Goal: Navigation & Orientation: Understand site structure

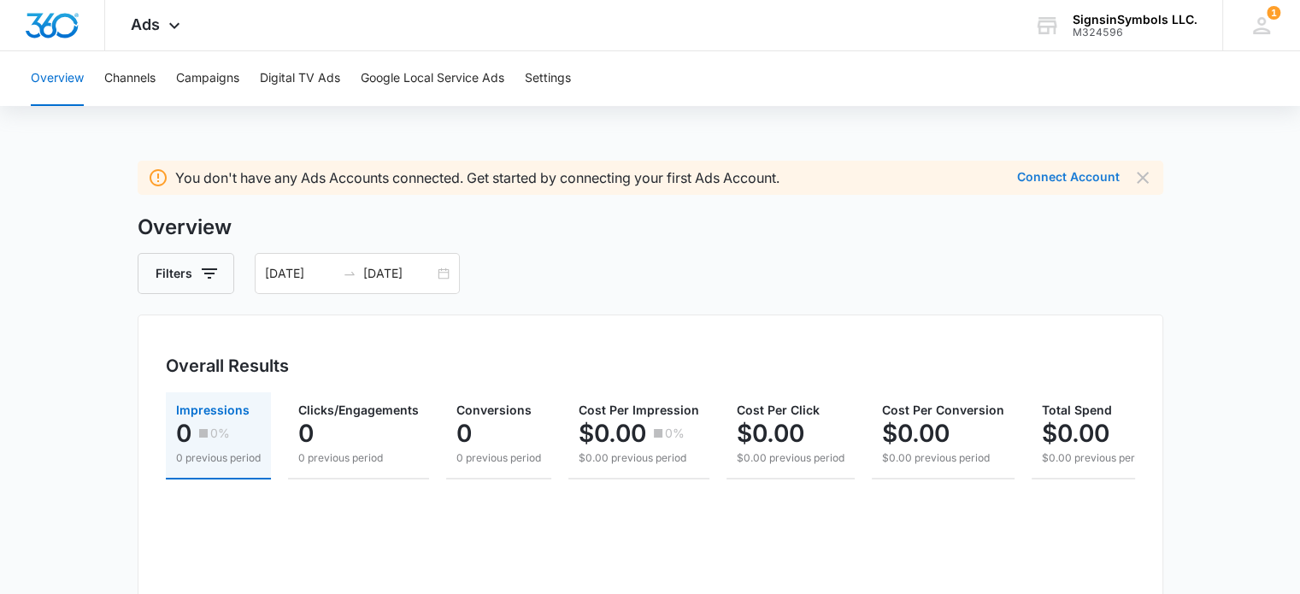
click at [1033, 174] on button "Connect Account" at bounding box center [1068, 177] width 103 height 12
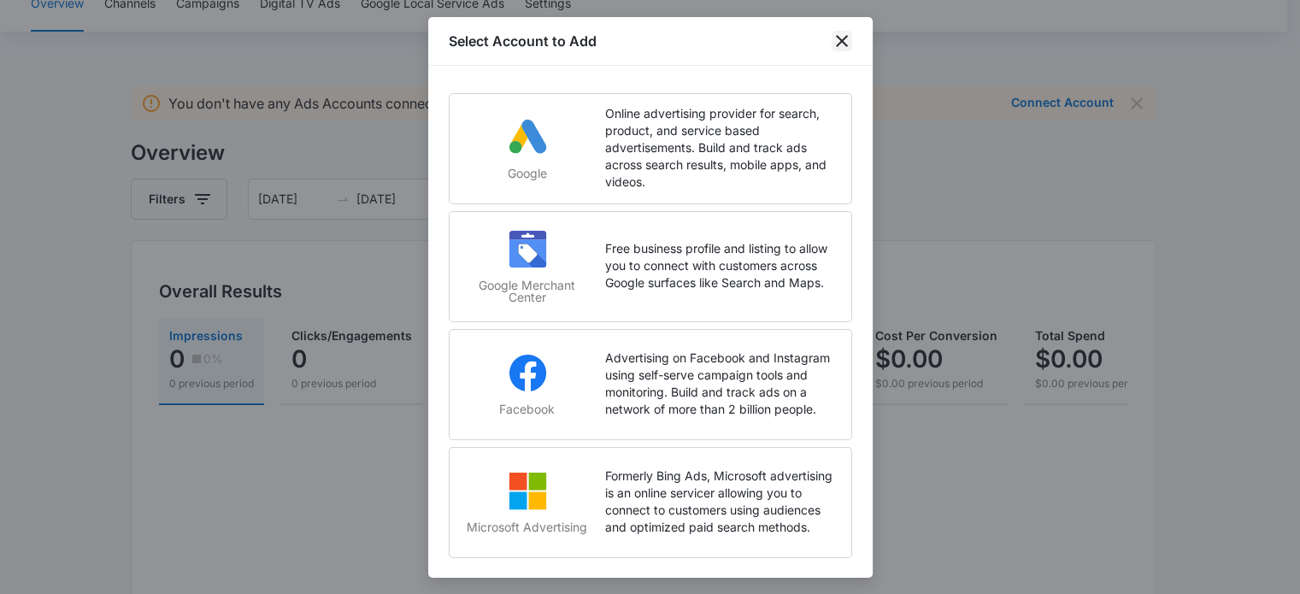
click at [839, 37] on icon "close" at bounding box center [842, 41] width 12 height 12
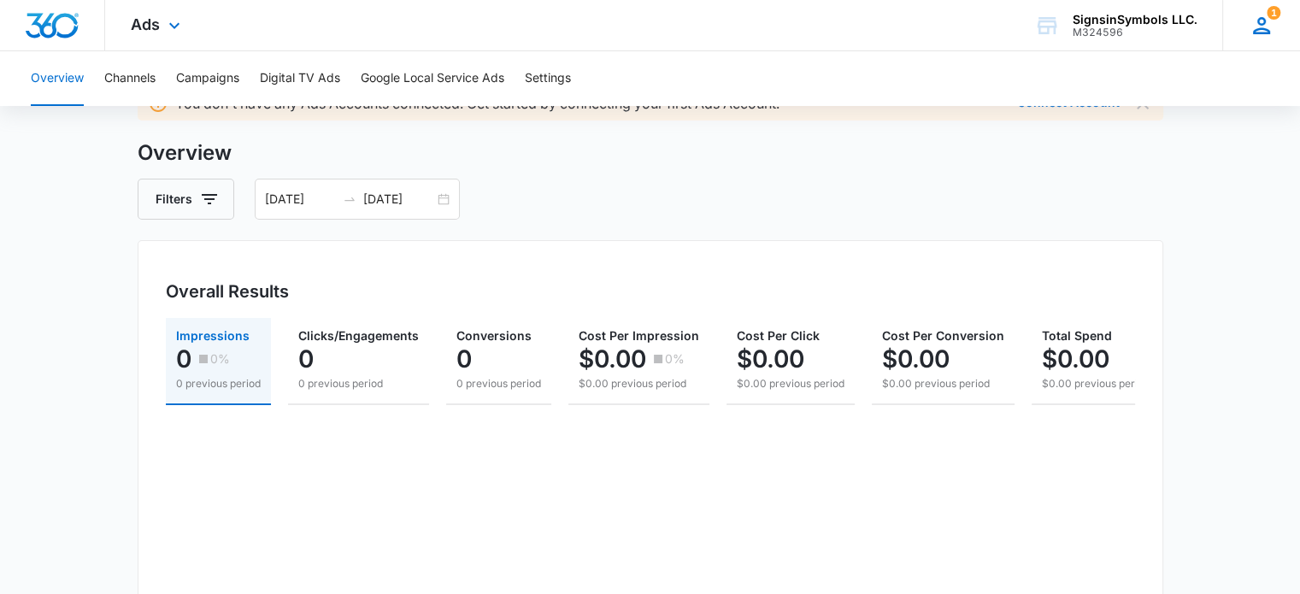
click at [1252, 31] on icon at bounding box center [1262, 26] width 26 height 26
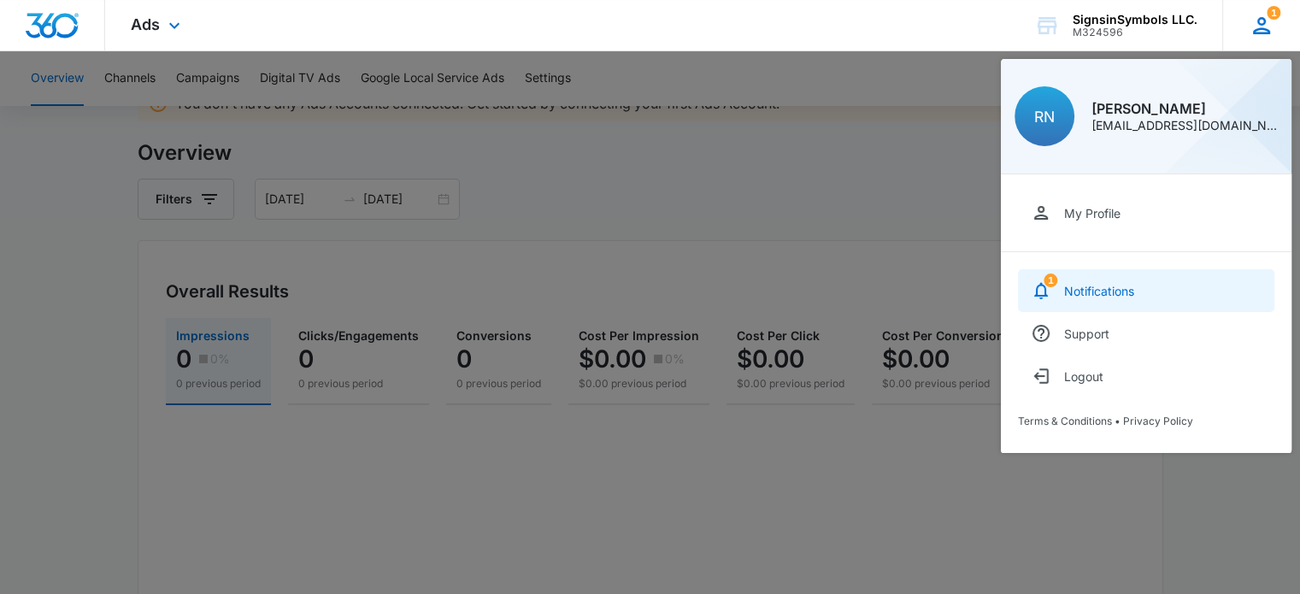
click at [1087, 285] on div "Notifications" at bounding box center [1099, 291] width 70 height 15
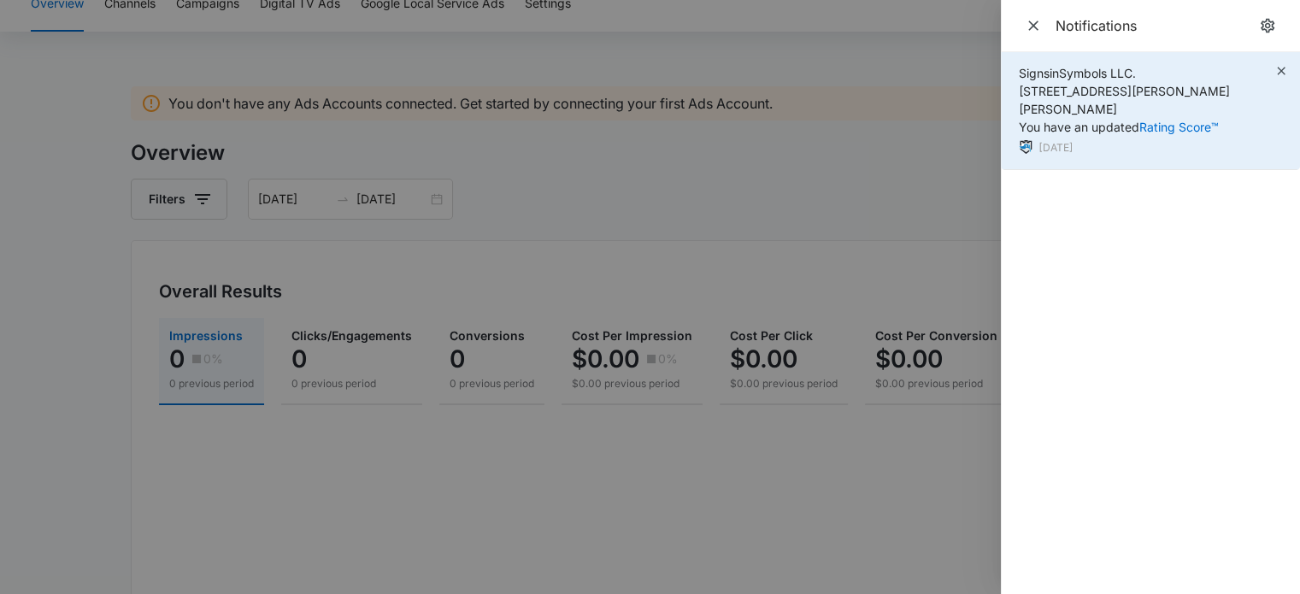
click at [1060, 109] on span "SignsinSymbols LLC. 1111 S. Lincoln Ave Suite #377, O'Fallon, IL You have an up…" at bounding box center [1124, 100] width 211 height 68
click at [1169, 120] on link "Rating Score™" at bounding box center [1178, 127] width 79 height 15
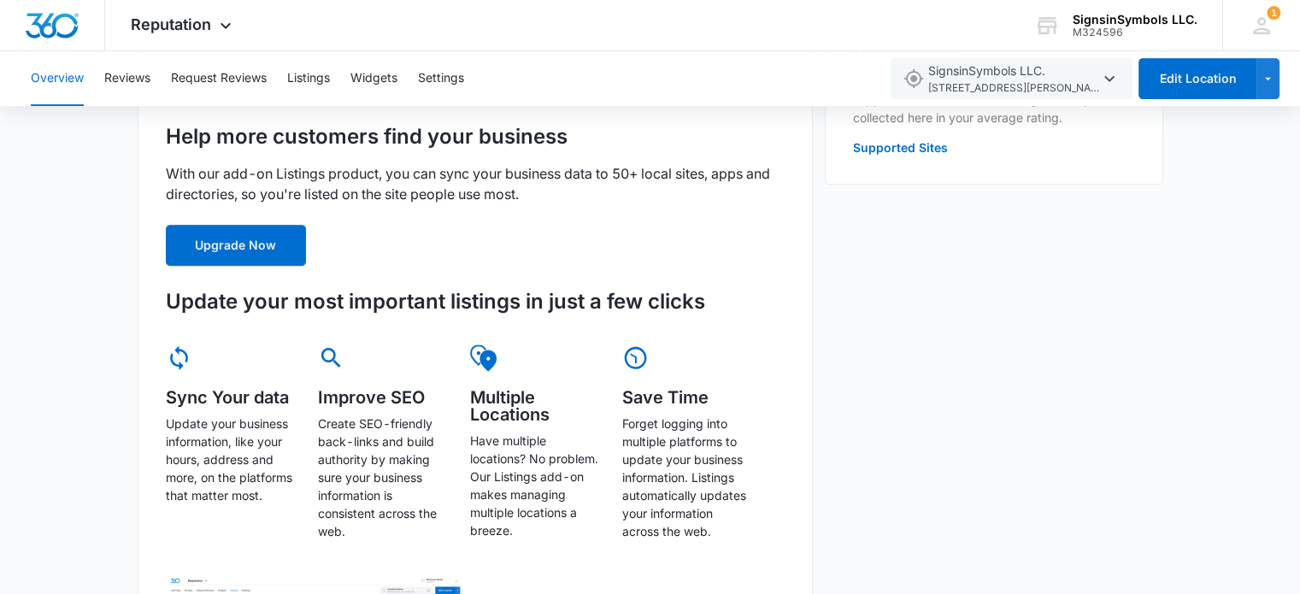
scroll to position [639, 0]
